Goal: Task Accomplishment & Management: Complete application form

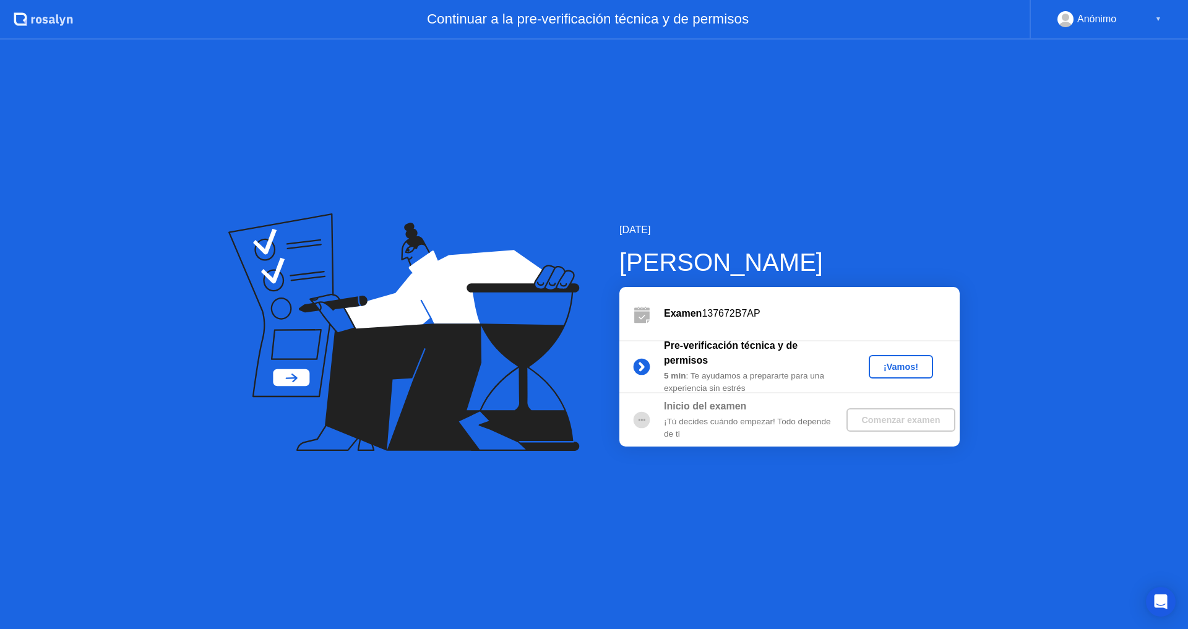
click at [886, 369] on div "¡Vamos!" at bounding box center [901, 367] width 54 height 10
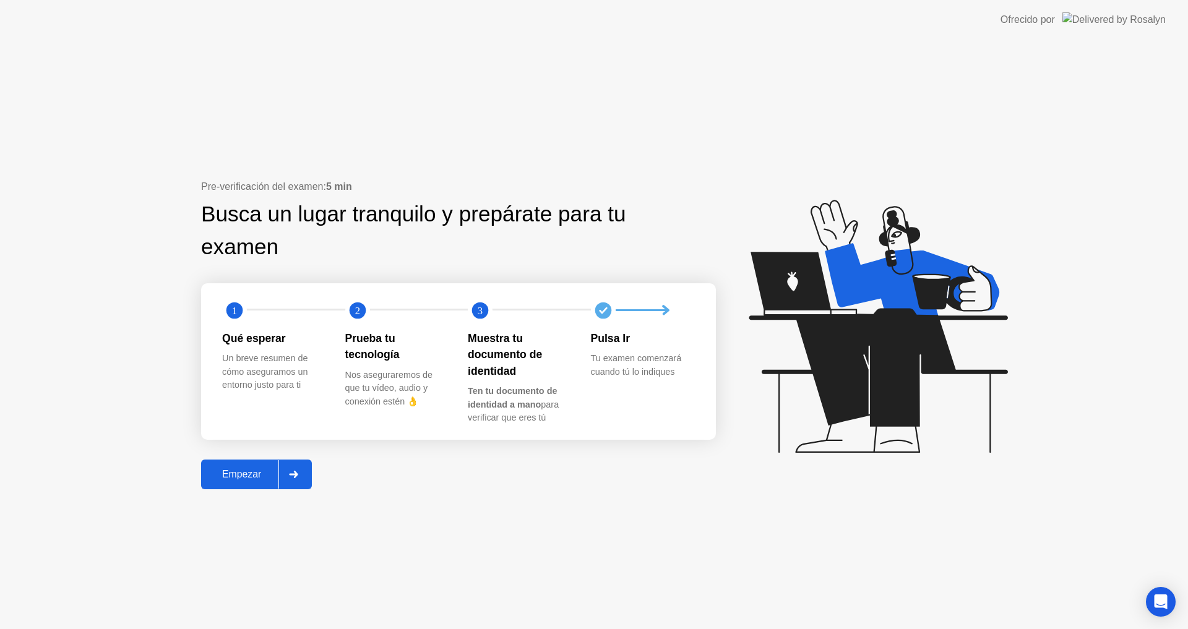
click at [262, 479] on div "Empezar" at bounding box center [242, 474] width 74 height 11
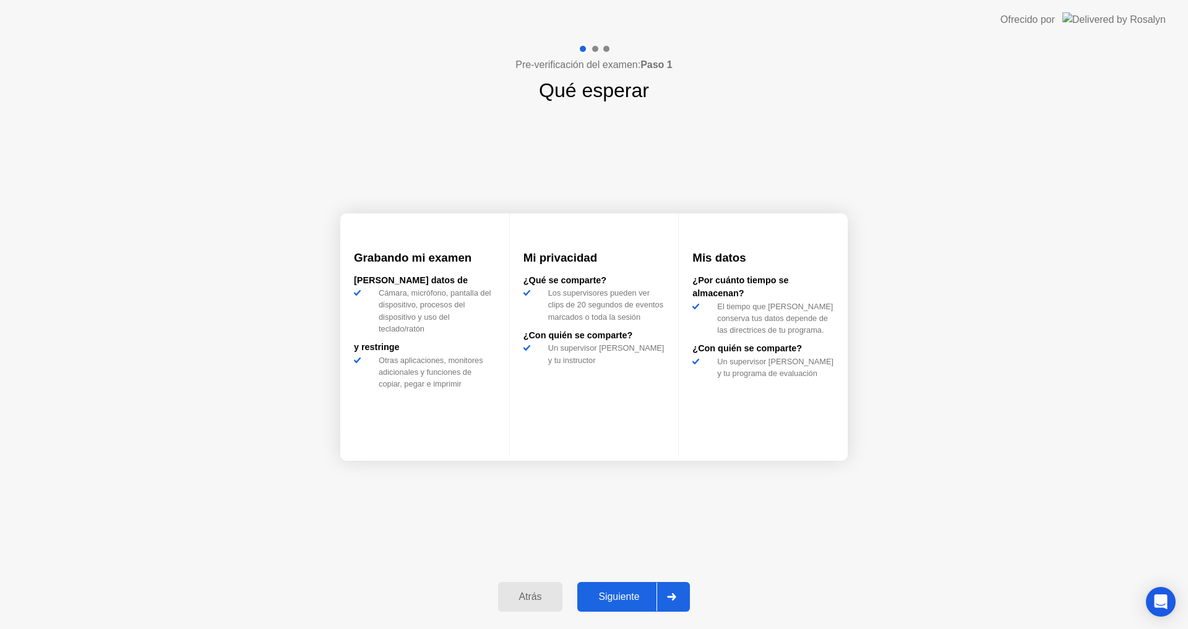
click at [618, 593] on div "Siguiente" at bounding box center [618, 597] width 75 height 11
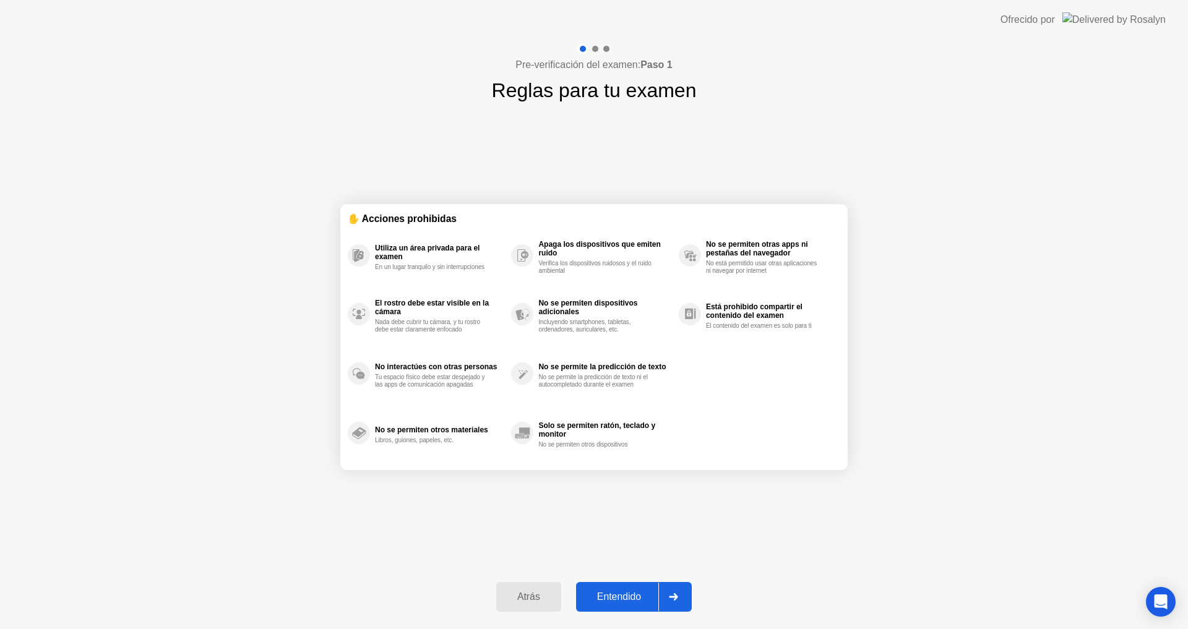
click at [626, 588] on button "Entendido" at bounding box center [634, 597] width 116 height 30
select select "**********"
select select "*******"
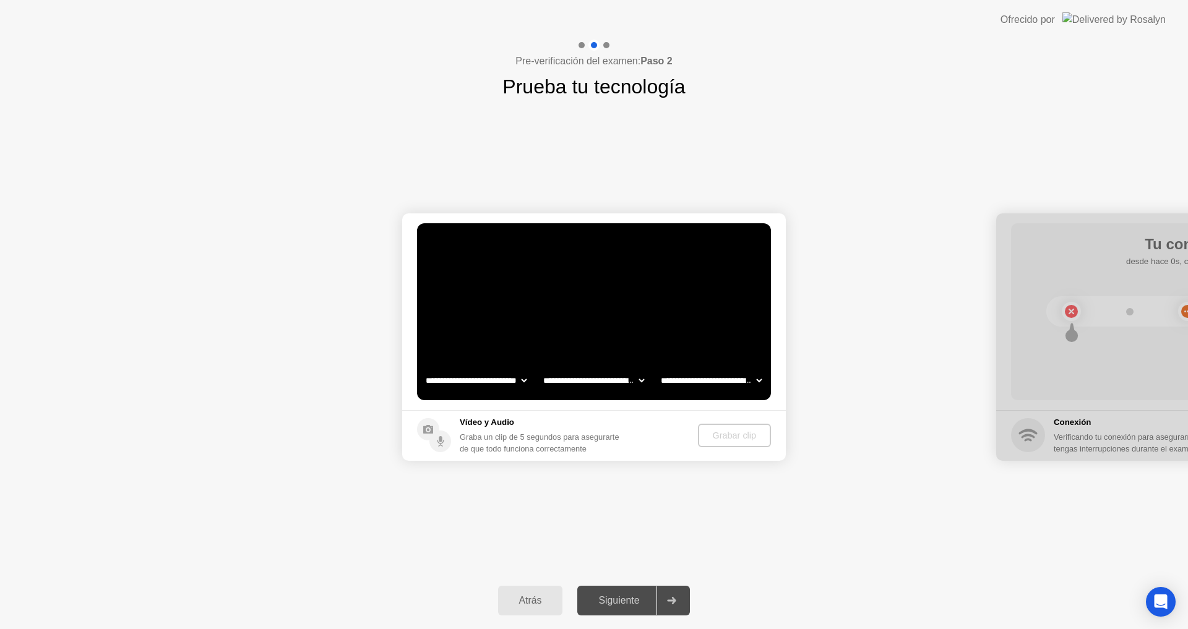
click at [545, 602] on div "Atrás" at bounding box center [531, 600] width 58 height 11
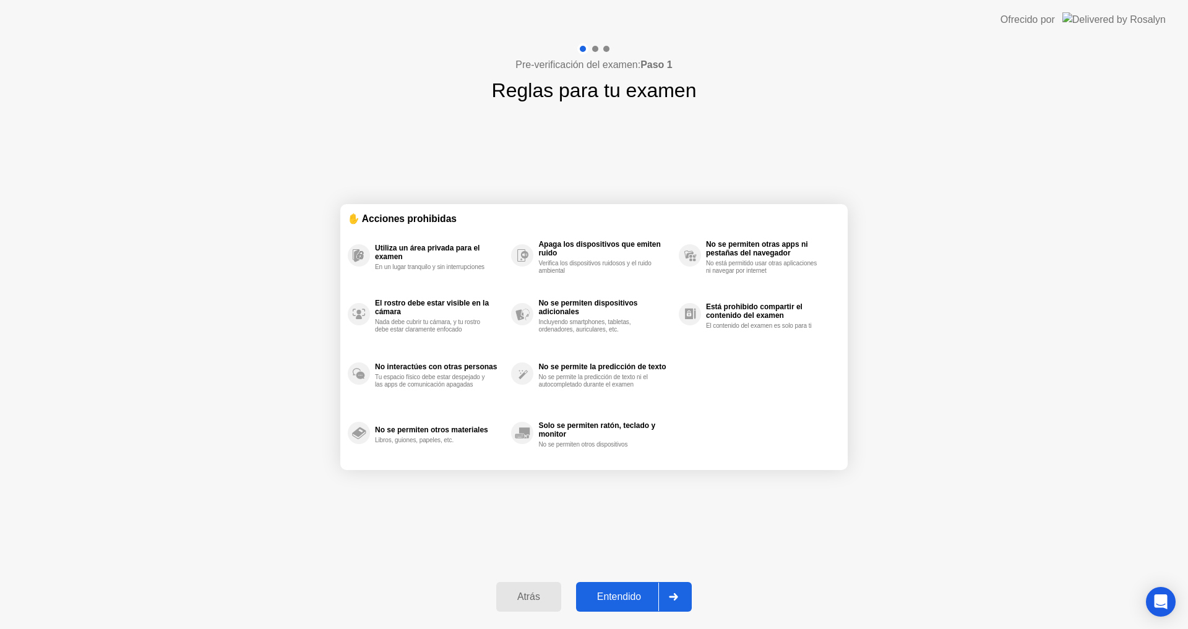
click at [619, 593] on div "Entendido" at bounding box center [619, 597] width 79 height 11
select select "**********"
select select "*******"
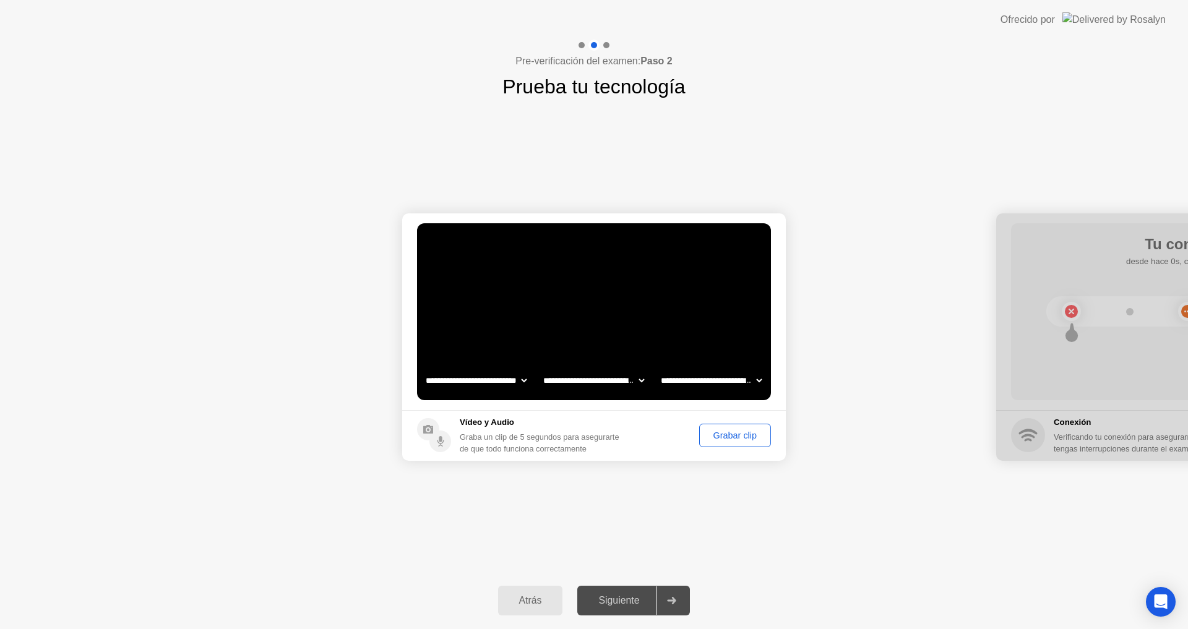
click at [725, 439] on div "Grabar clip" at bounding box center [735, 436] width 63 height 10
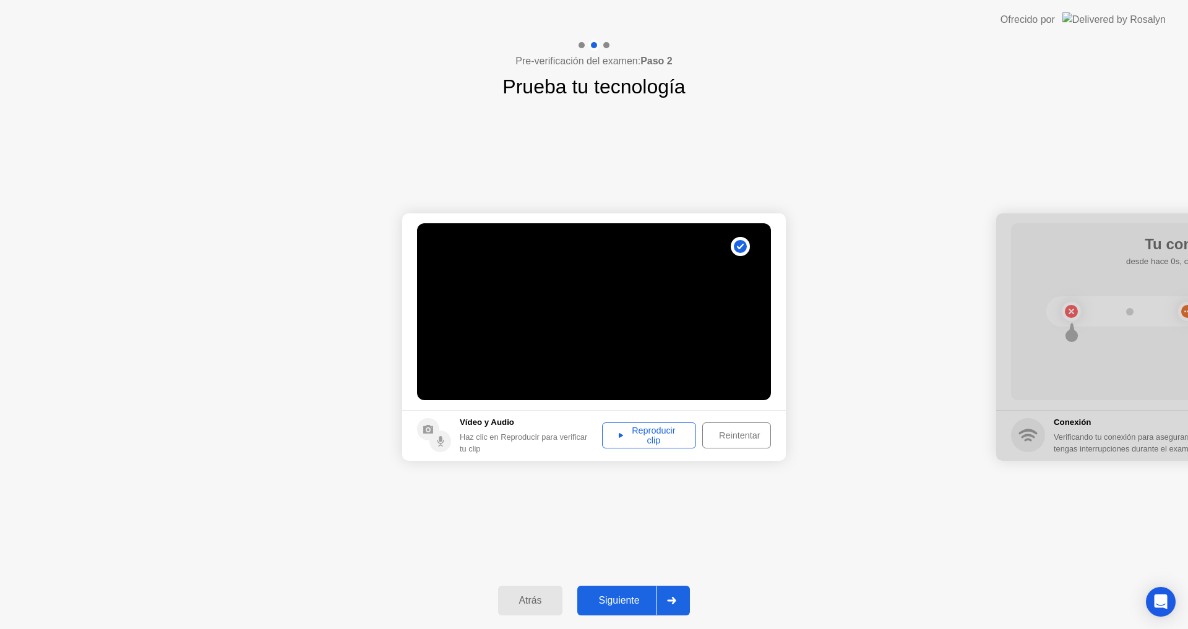
click at [657, 433] on div "Reproducir clip" at bounding box center [648, 436] width 85 height 20
click at [736, 435] on div "Reintentar" at bounding box center [740, 436] width 66 height 10
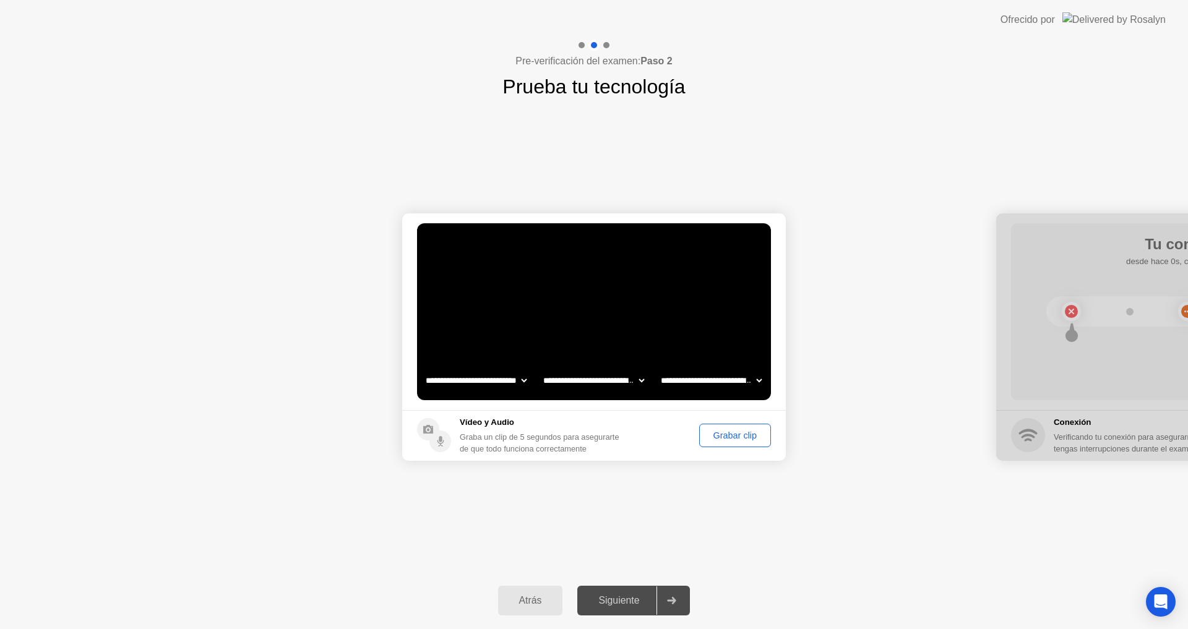
click at [736, 435] on div "Grabar clip" at bounding box center [735, 436] width 63 height 10
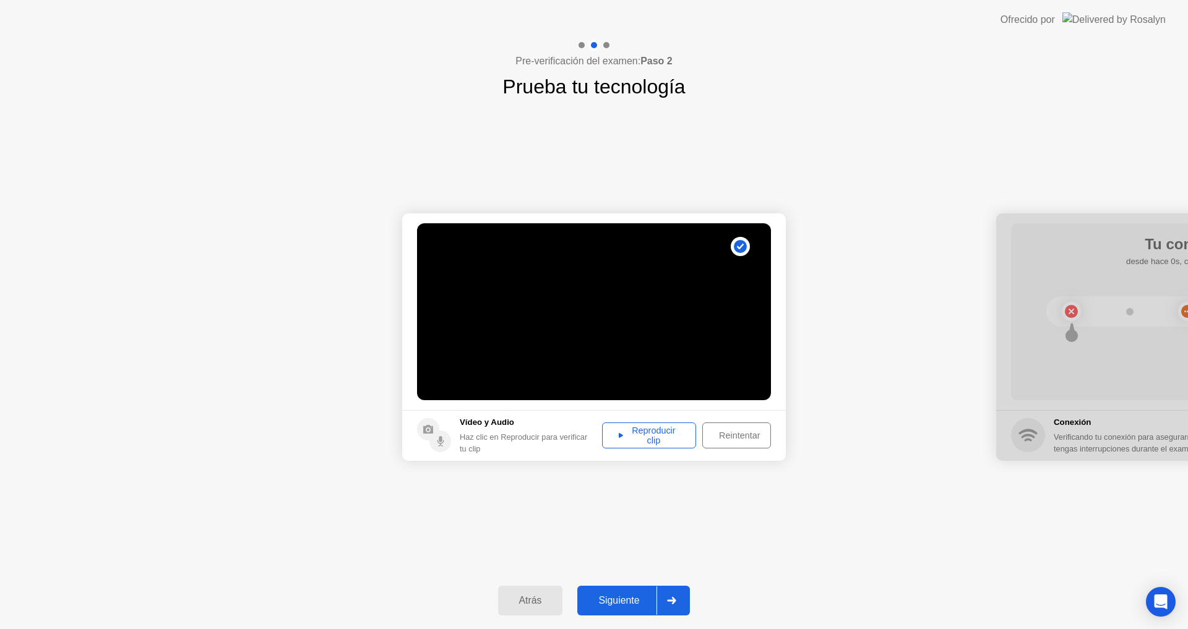
click at [661, 441] on div "Reproducir clip" at bounding box center [648, 436] width 85 height 20
click at [622, 595] on div "Siguiente" at bounding box center [618, 600] width 75 height 11
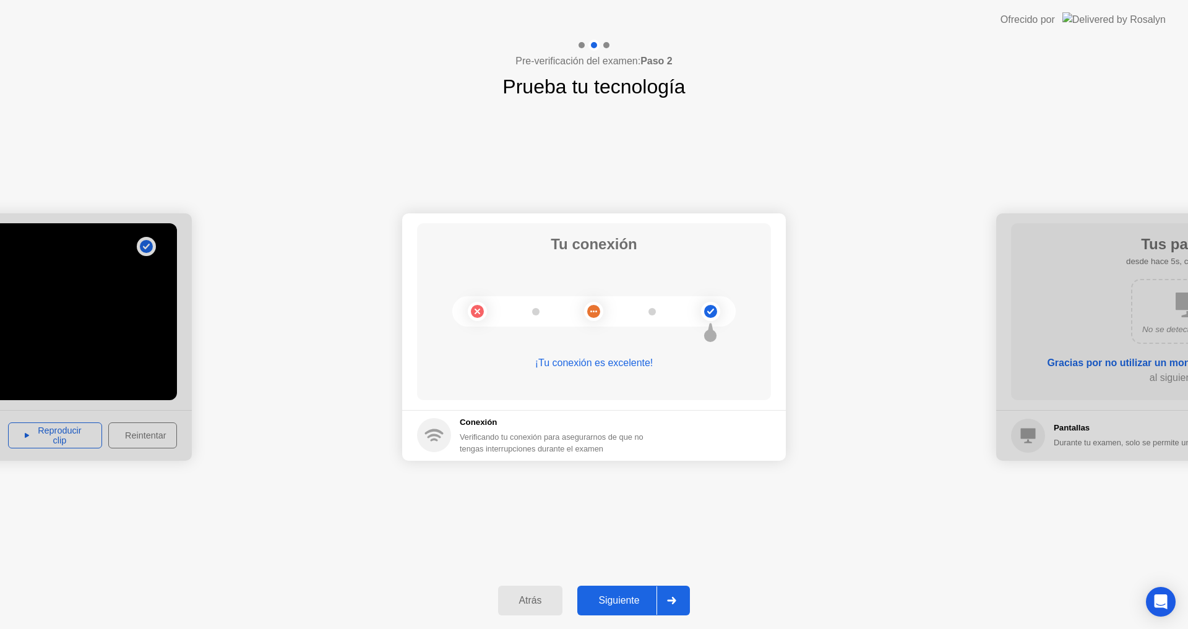
click at [623, 598] on div "Siguiente" at bounding box center [618, 600] width 75 height 11
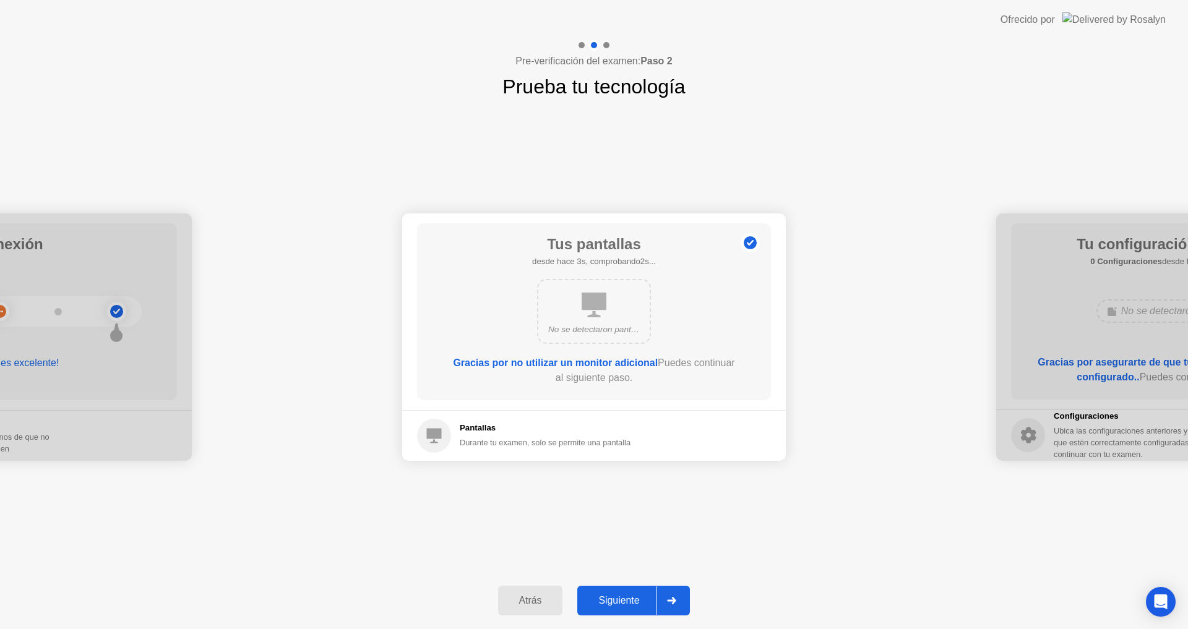
click at [628, 604] on div "Siguiente" at bounding box center [618, 600] width 75 height 11
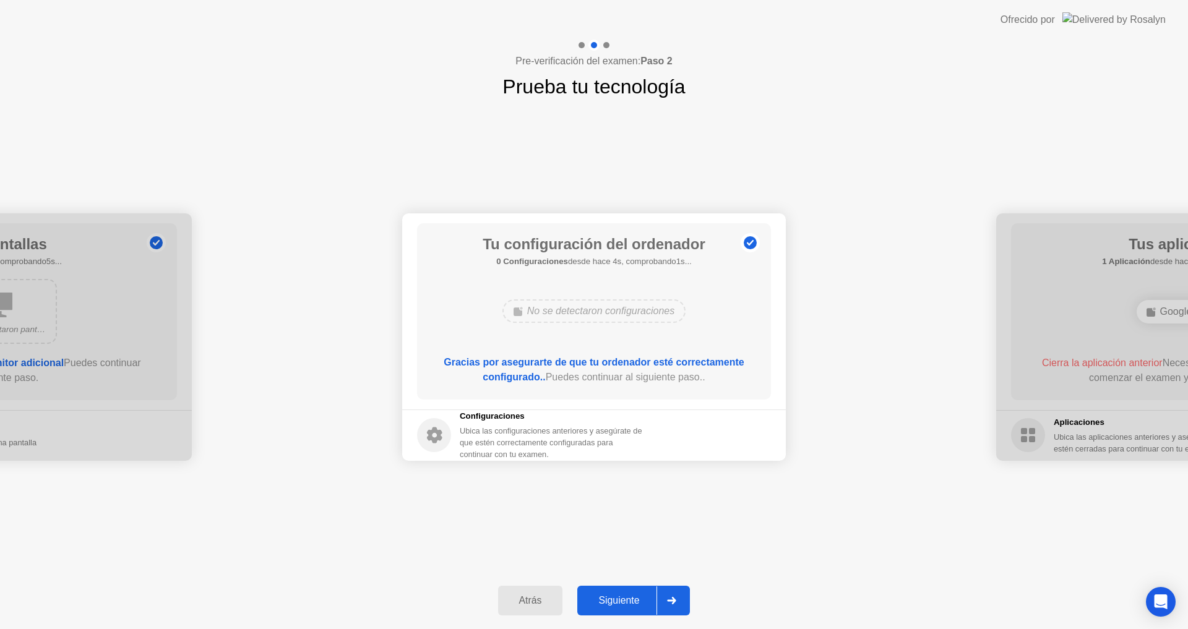
click at [628, 604] on div "Siguiente" at bounding box center [618, 600] width 75 height 11
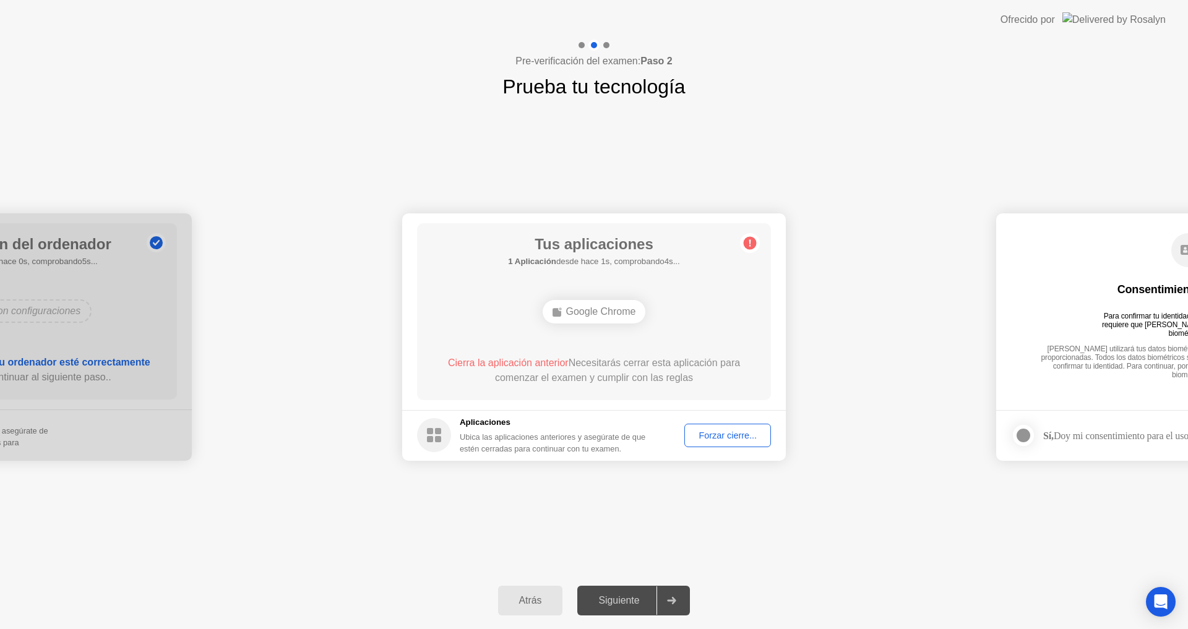
click at [619, 601] on div "Siguiente" at bounding box center [618, 600] width 75 height 11
click at [710, 443] on button "Forzar cierre..." at bounding box center [727, 436] width 87 height 24
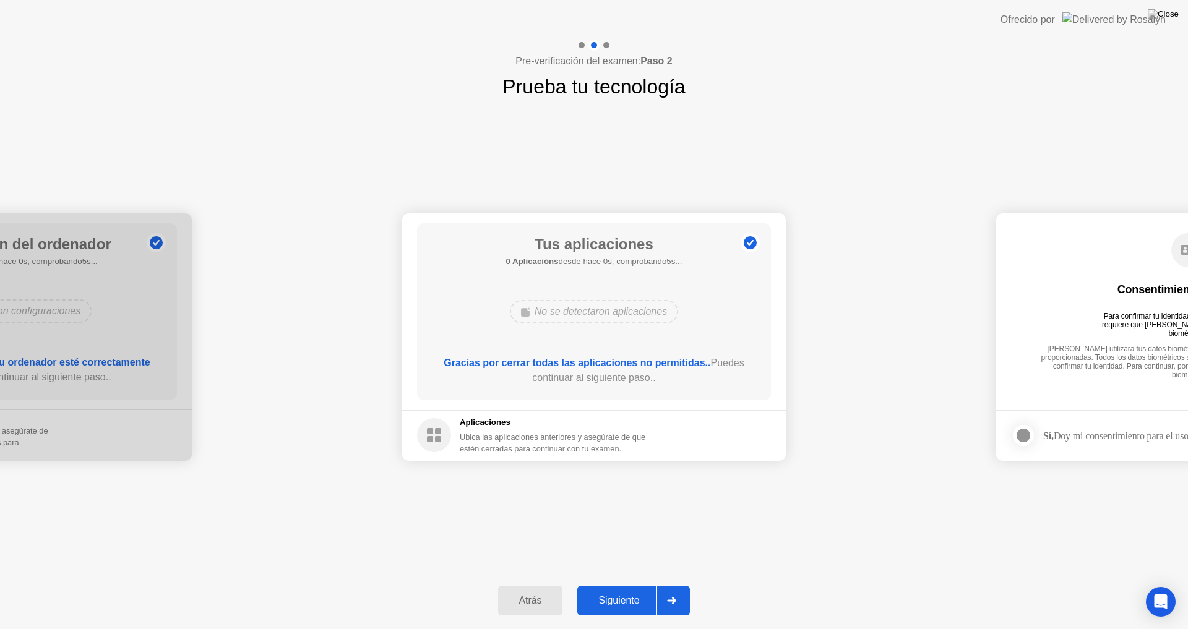
click at [720, 460] on footer "Aplicaciones Ubica las aplicaciones anteriores y asegúrate de que estén cerrada…" at bounding box center [594, 435] width 384 height 51
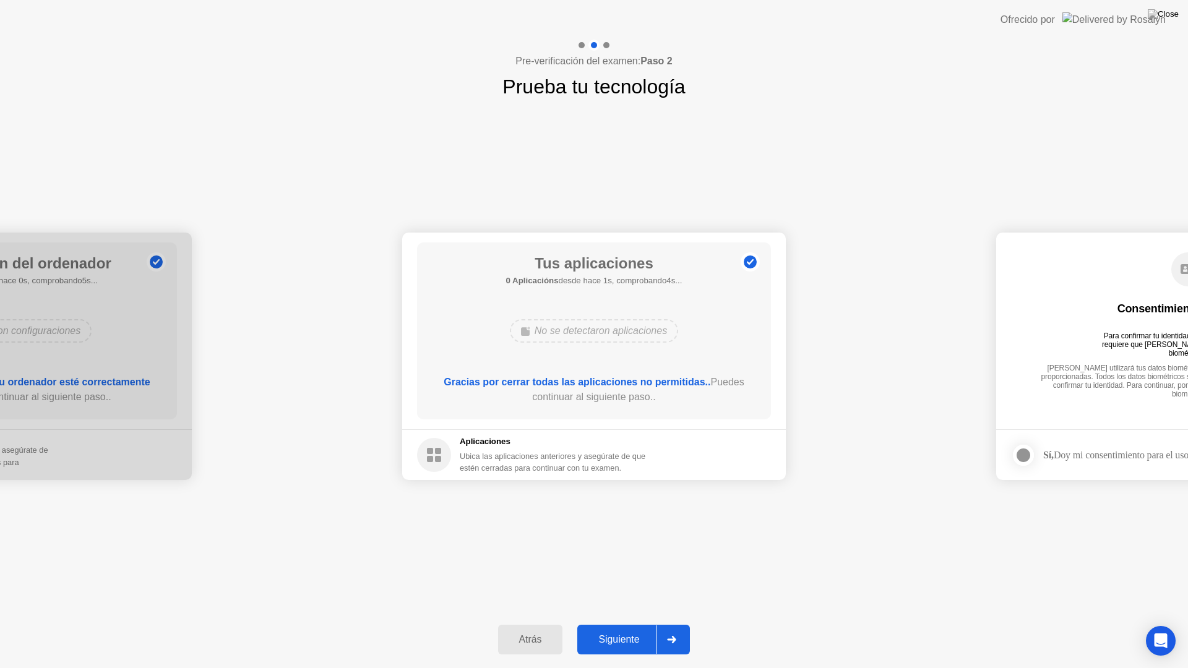
click at [608, 629] on div "Siguiente" at bounding box center [618, 639] width 75 height 11
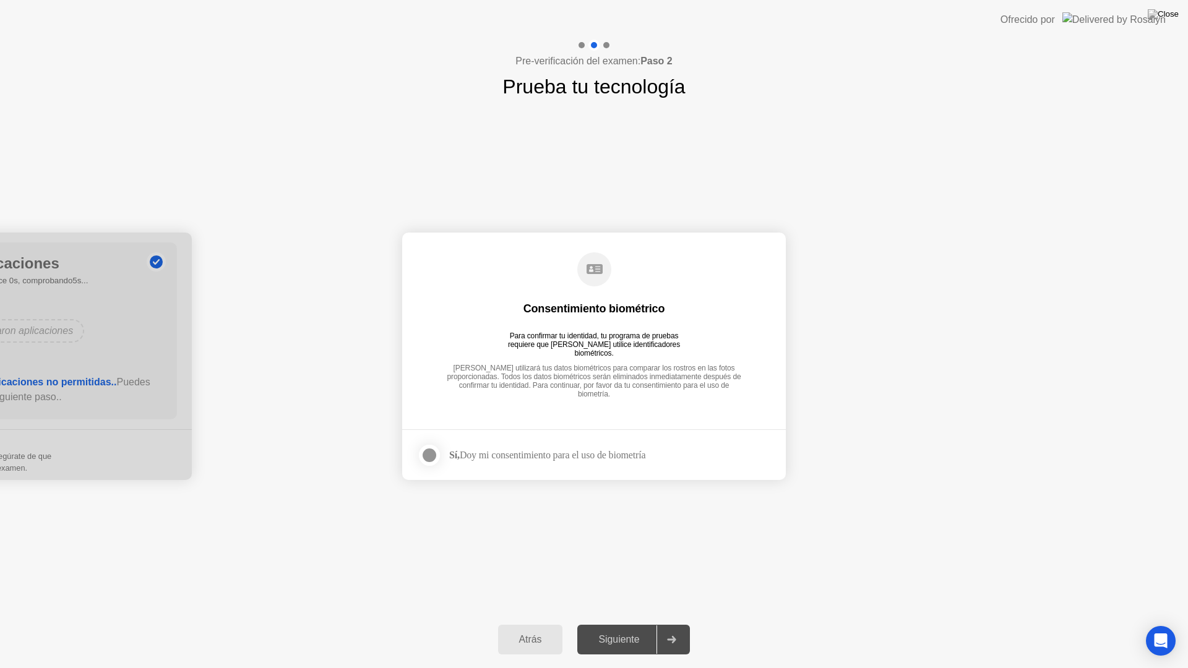
click at [433, 455] on div at bounding box center [429, 455] width 15 height 15
click at [645, 629] on div "Siguiente" at bounding box center [618, 639] width 75 height 11
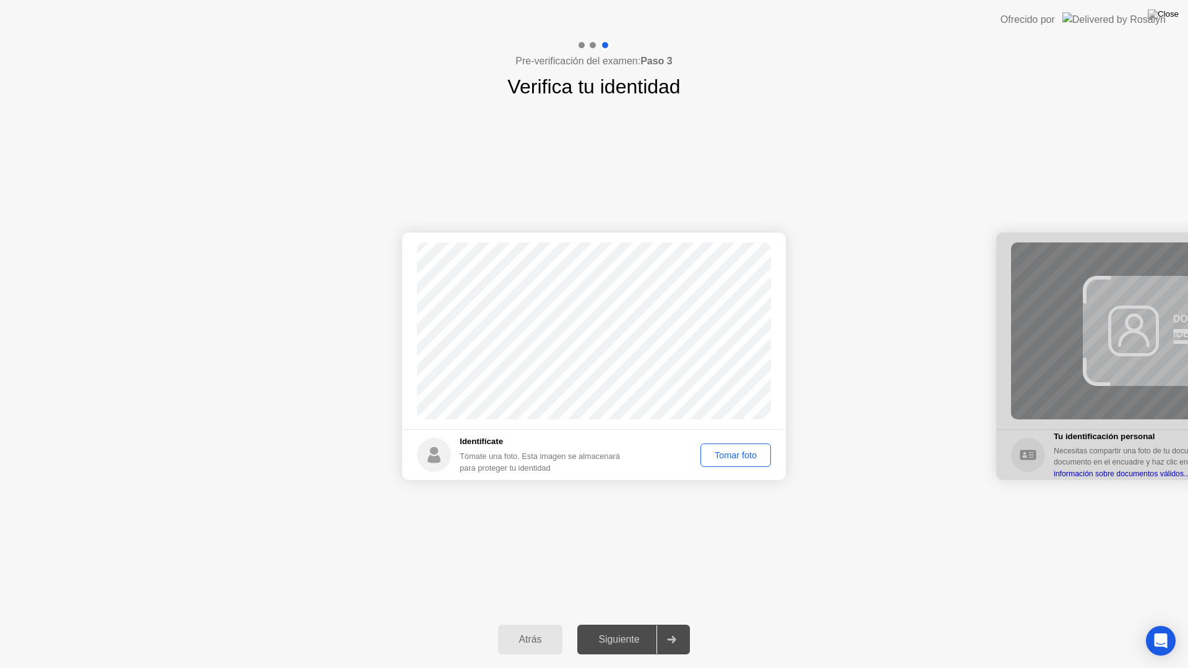
click at [745, 452] on div "Tomar foto" at bounding box center [736, 456] width 62 height 10
click at [746, 458] on div "Repetir" at bounding box center [742, 456] width 48 height 10
click at [724, 451] on div "Tomar foto" at bounding box center [736, 456] width 62 height 10
click at [610, 629] on div "Siguiente" at bounding box center [618, 639] width 75 height 11
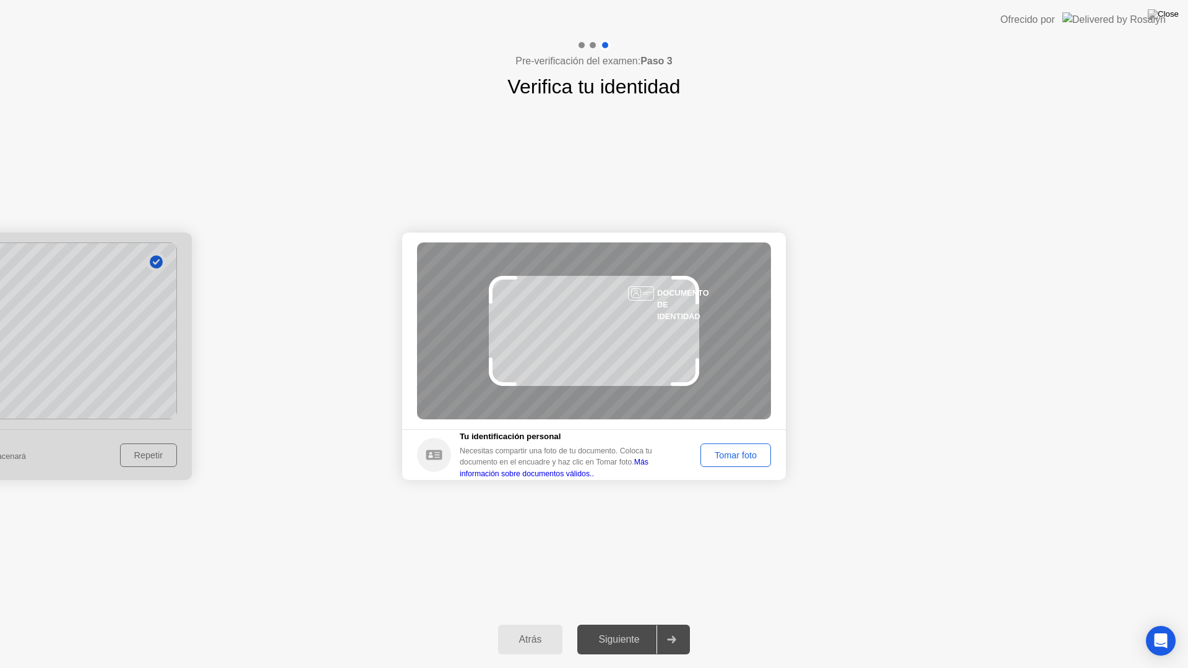
click at [744, 464] on button "Tomar foto" at bounding box center [736, 456] width 71 height 24
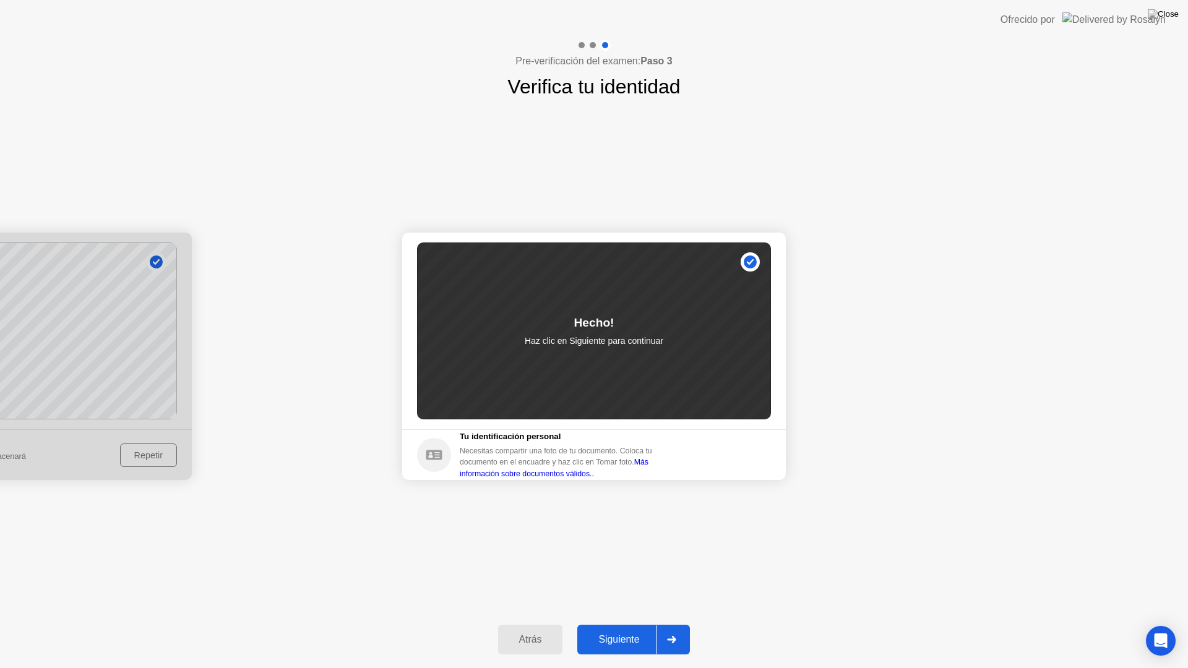
click at [619, 629] on button "Siguiente" at bounding box center [633, 640] width 113 height 30
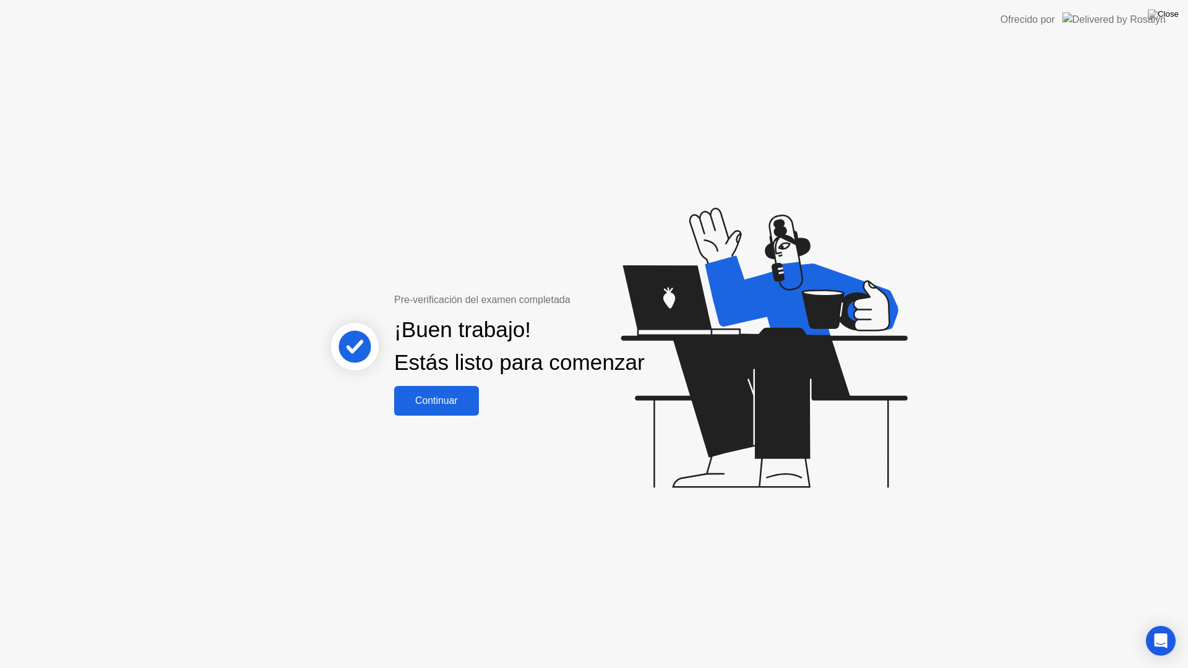
click at [427, 407] on div "Continuar" at bounding box center [436, 400] width 77 height 11
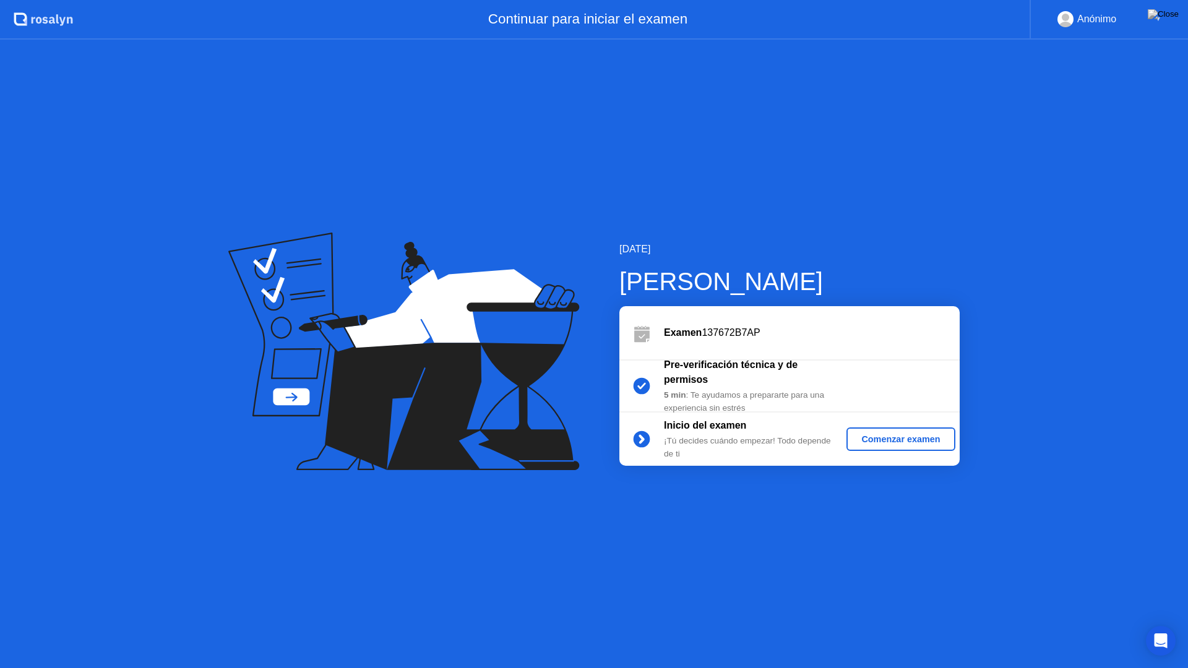
click at [905, 447] on button "Comenzar examen" at bounding box center [901, 440] width 108 height 24
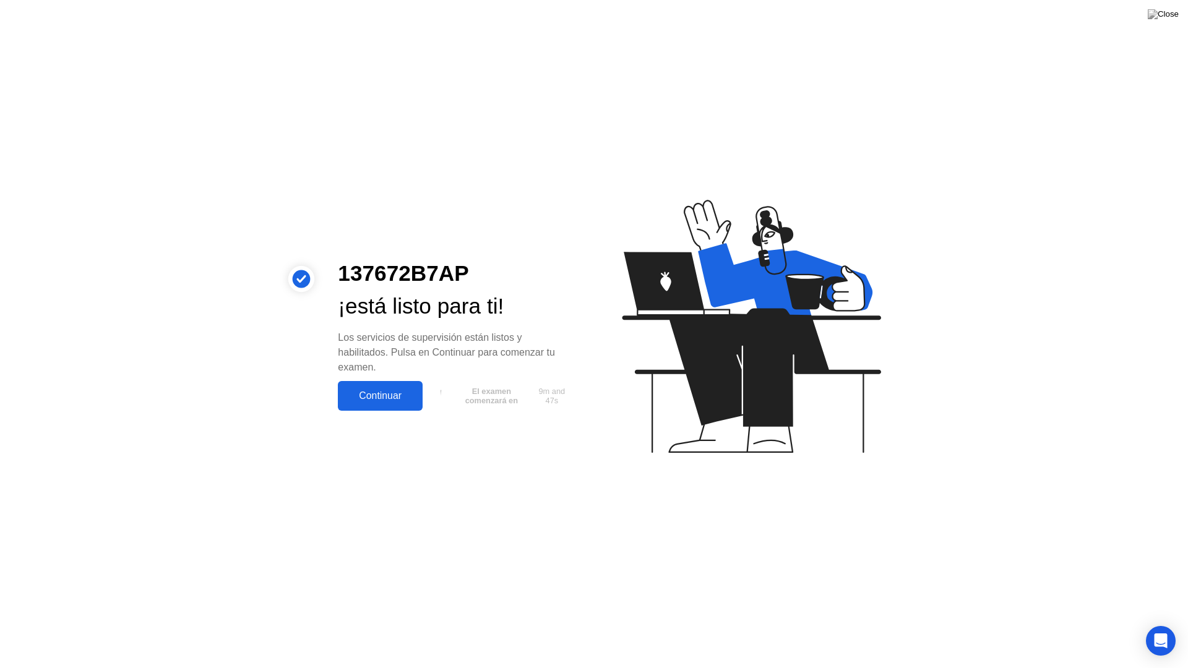
click at [389, 392] on div "Continuar" at bounding box center [380, 395] width 77 height 11
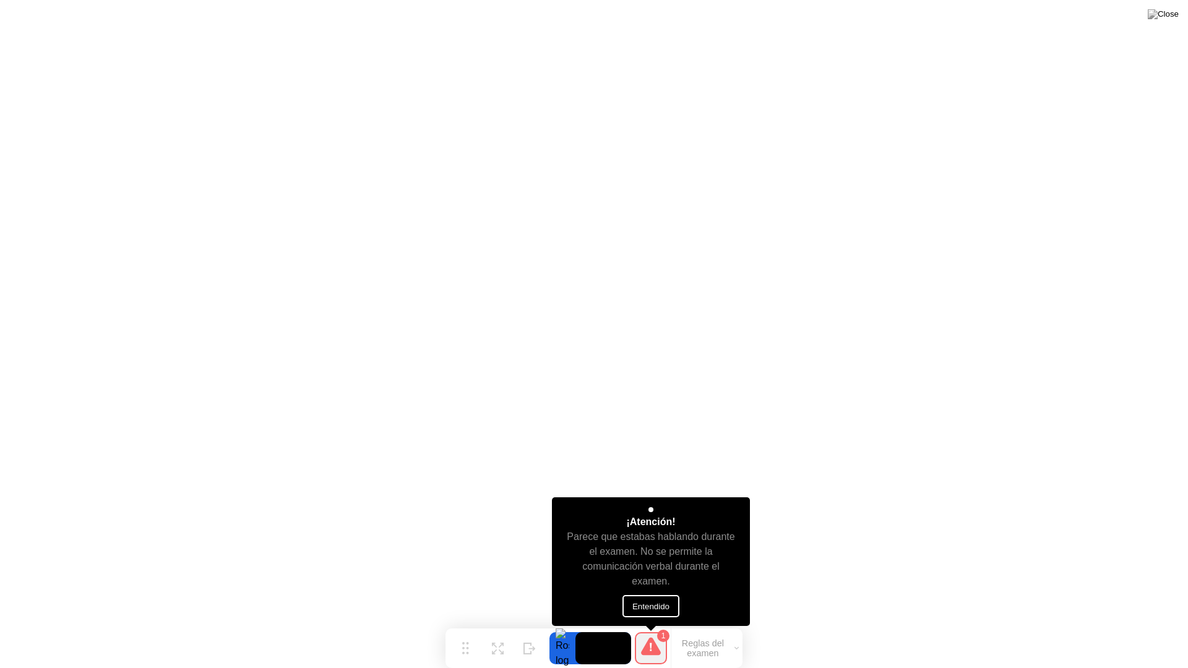
click at [652, 608] on button "Entendido" at bounding box center [651, 606] width 57 height 22
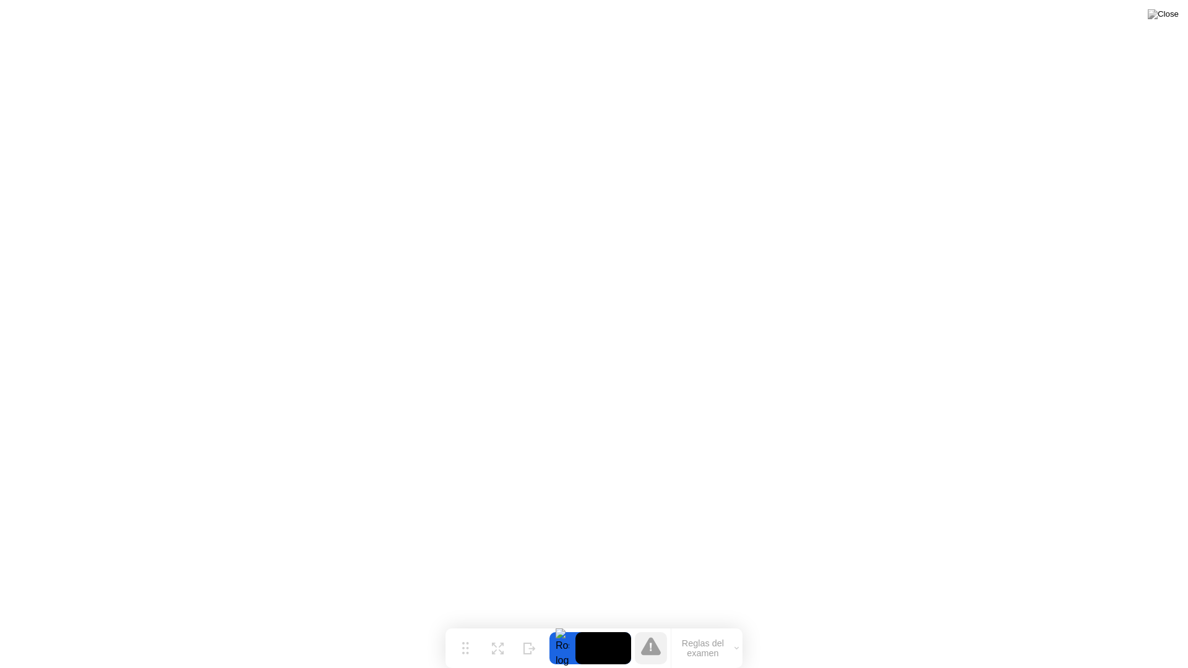
click at [568, 629] on div at bounding box center [563, 648] width 26 height 32
click at [601, 629] on video at bounding box center [604, 648] width 56 height 32
click at [649, 629] on icon at bounding box center [651, 646] width 20 height 18
click at [739, 629] on button "Reglas del examen" at bounding box center [706, 648] width 71 height 21
